Goal: Navigation & Orientation: Find specific page/section

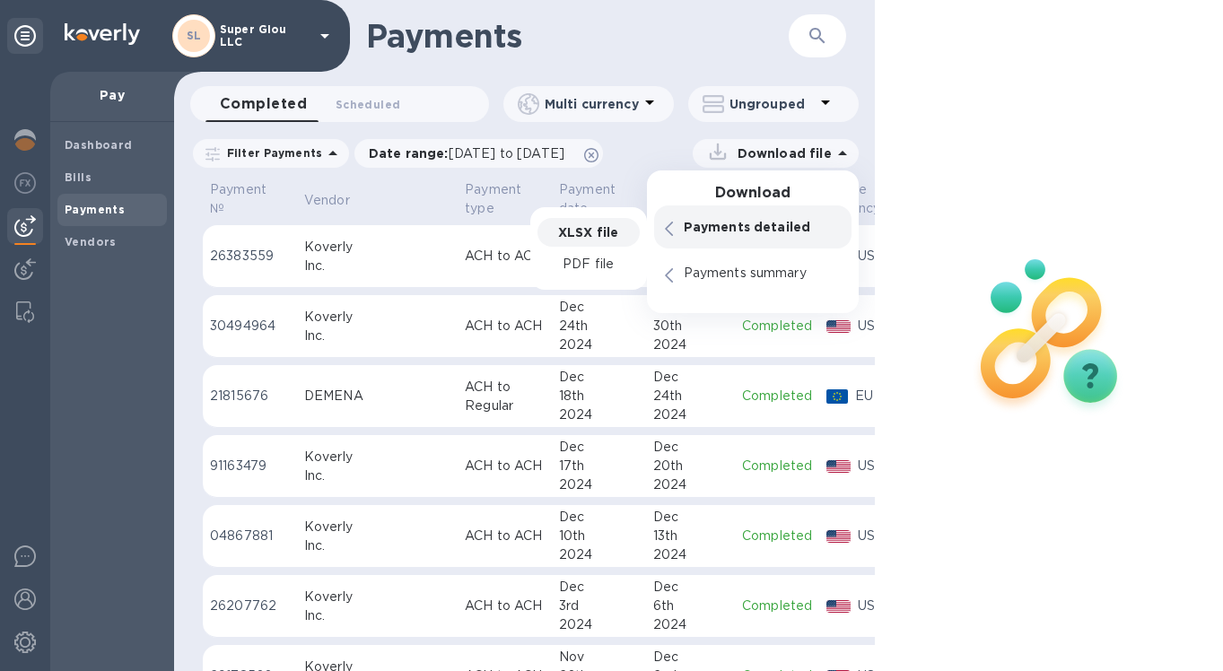
scroll to position [0, 105]
